Goal: Task Accomplishment & Management: Use online tool/utility

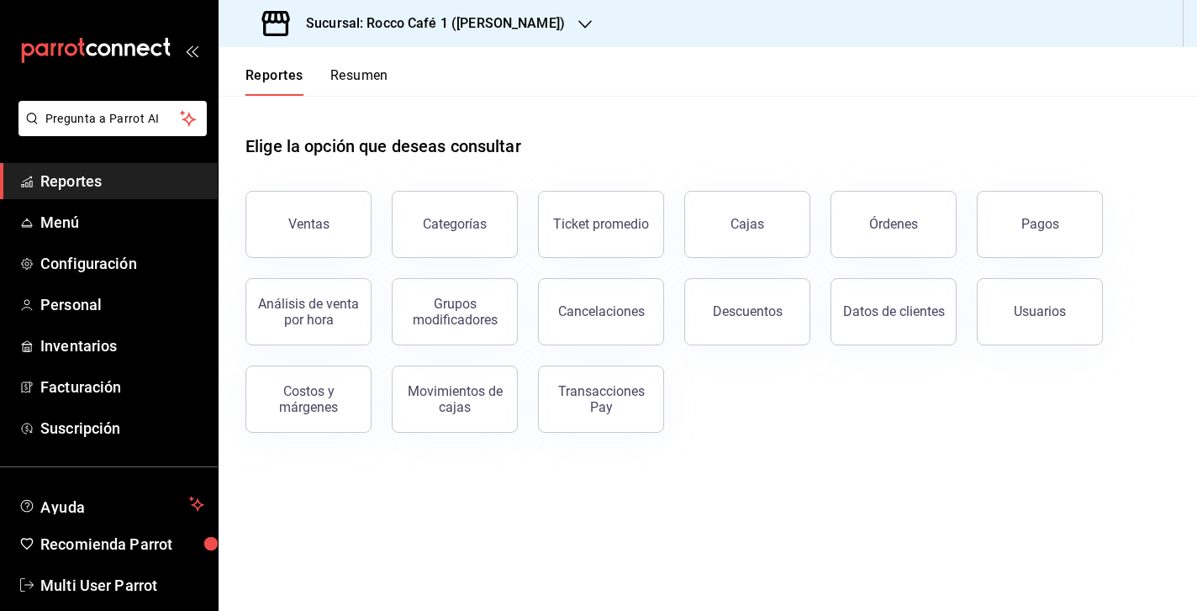
click at [373, 77] on button "Resumen" at bounding box center [359, 81] width 58 height 29
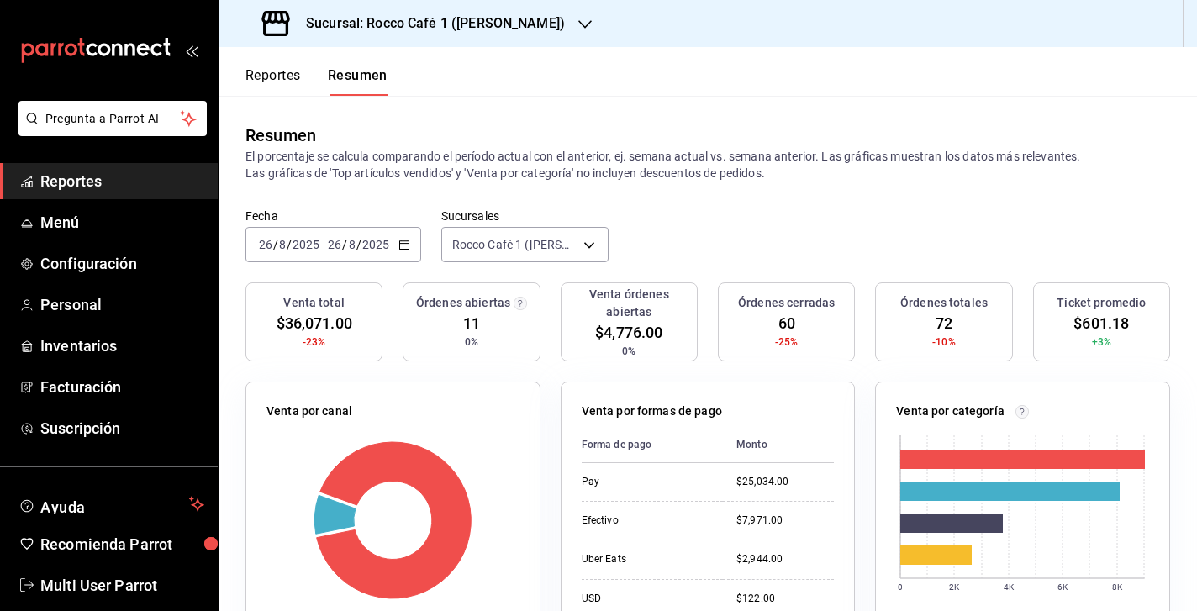
click at [491, 25] on h3 "Sucursal: Rocco Café 1 (CAMPOS)" at bounding box center [429, 23] width 272 height 20
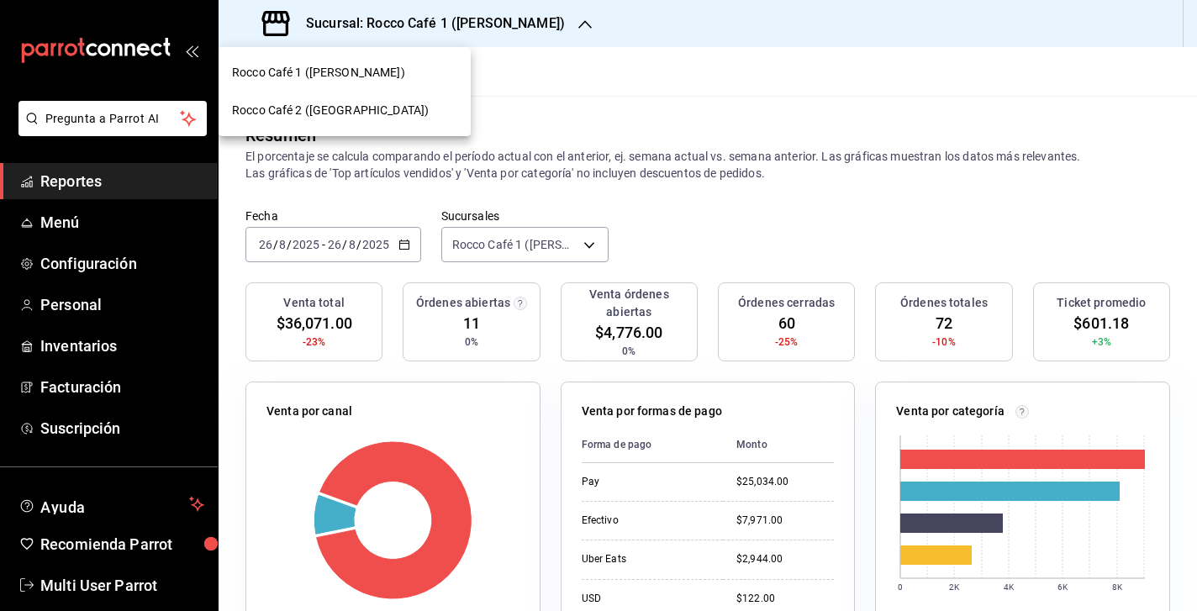
click at [330, 124] on div "Rocco Café 2 (CANTABRIA)" at bounding box center [345, 111] width 252 height 38
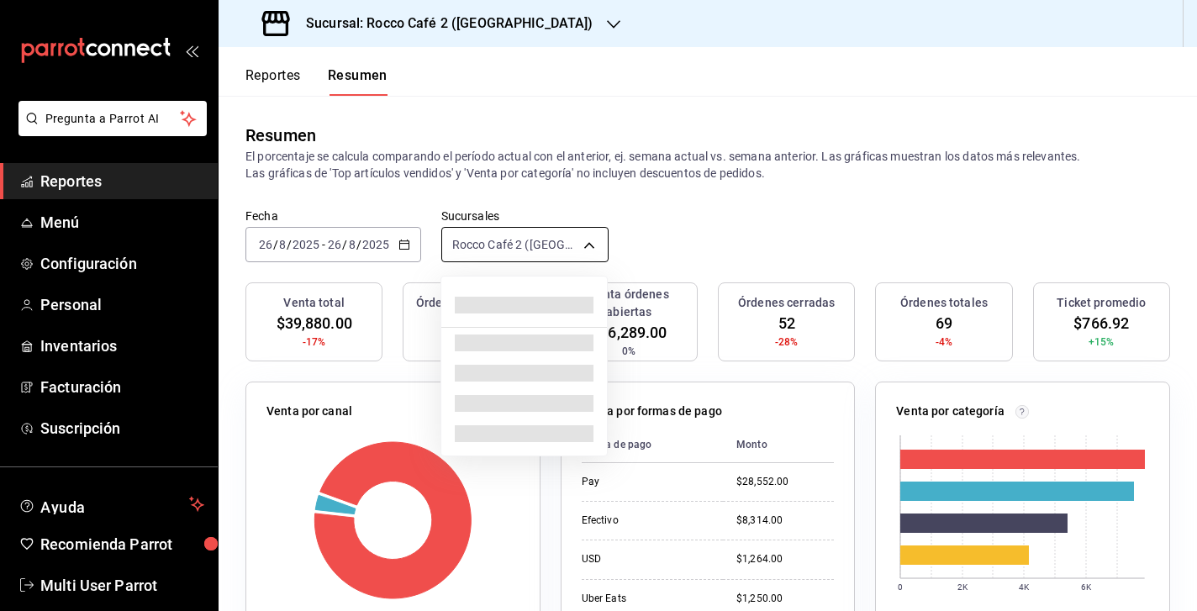
click at [512, 247] on body "Pregunta a Parrot AI Reportes Menú Configuración Personal Inventarios Facturaci…" at bounding box center [598, 305] width 1197 height 611
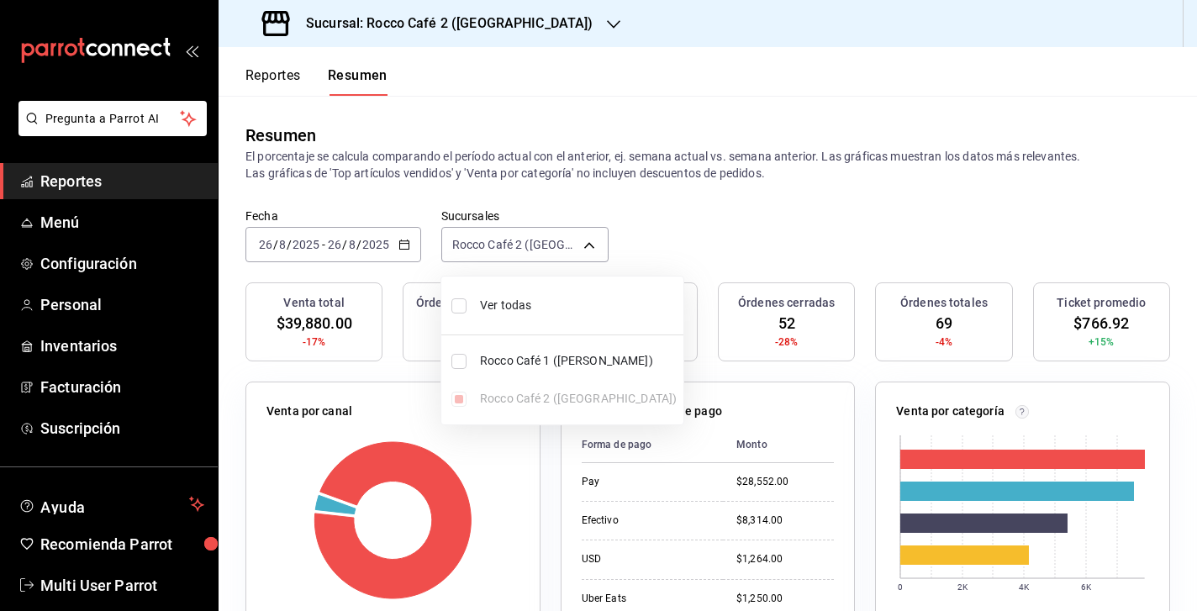
click at [461, 308] on input "checkbox" at bounding box center [458, 305] width 15 height 15
checkbox input "true"
type input "[object Object],[object Object]"
checkbox input "true"
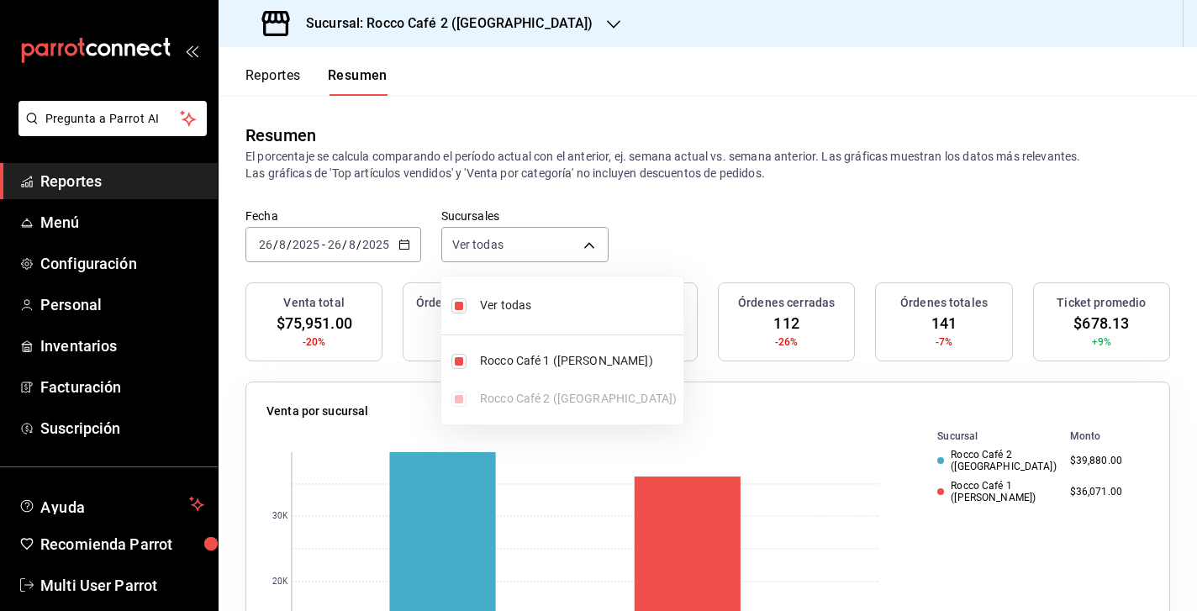
click at [732, 210] on div at bounding box center [598, 305] width 1197 height 611
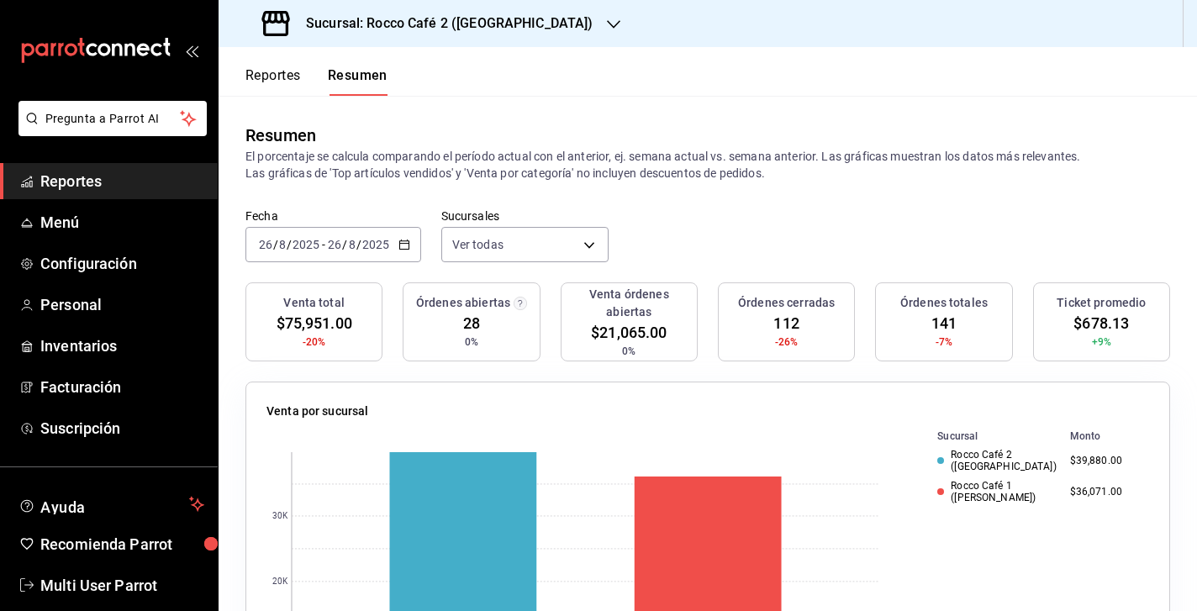
click at [365, 247] on input "2025" at bounding box center [376, 244] width 29 height 13
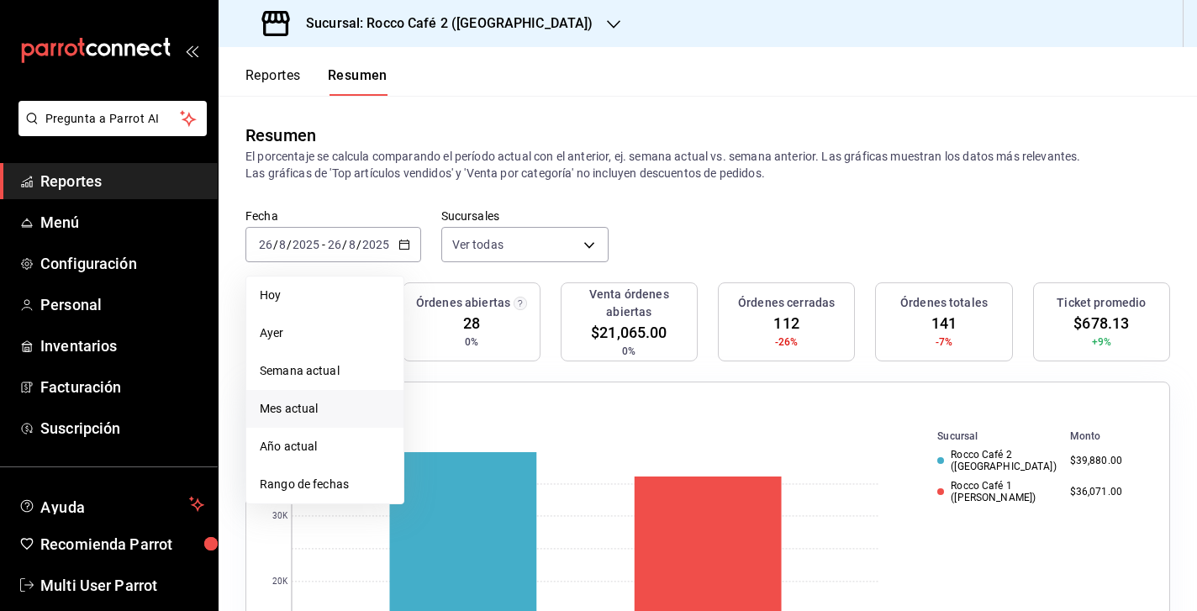
click at [325, 407] on span "Mes actual" at bounding box center [325, 409] width 130 height 18
